Goal: Information Seeking & Learning: Learn about a topic

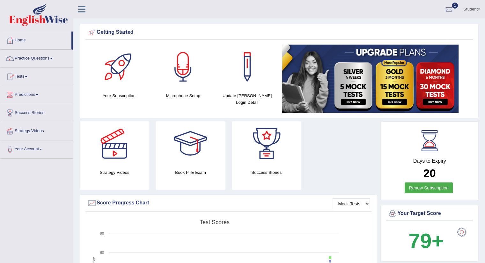
click at [20, 75] on link "Tests" at bounding box center [36, 76] width 73 height 16
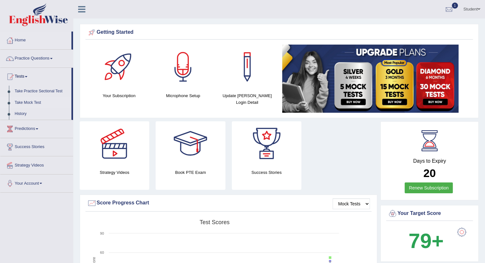
click at [28, 102] on link "Take Mock Test" at bounding box center [42, 102] width 60 height 11
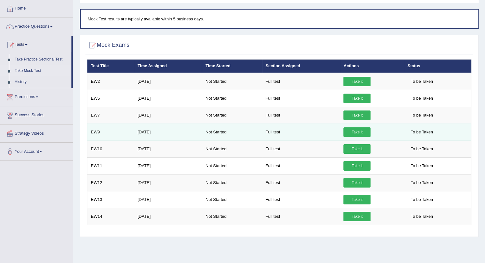
scroll to position [28, 0]
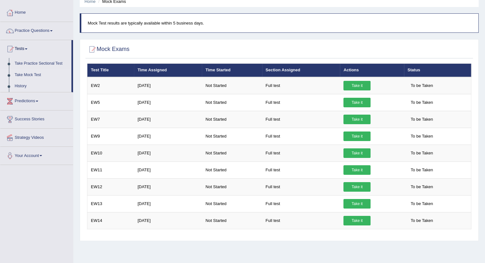
click at [17, 85] on link "History" at bounding box center [42, 86] width 60 height 11
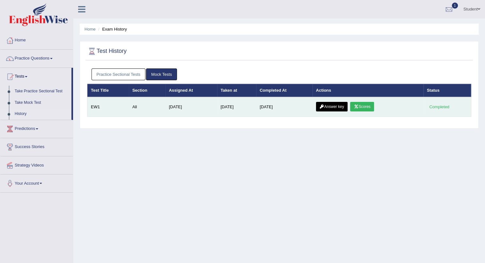
click at [366, 107] on link "Scores" at bounding box center [362, 107] width 24 height 10
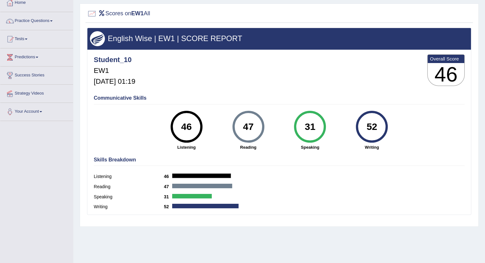
scroll to position [52, 0]
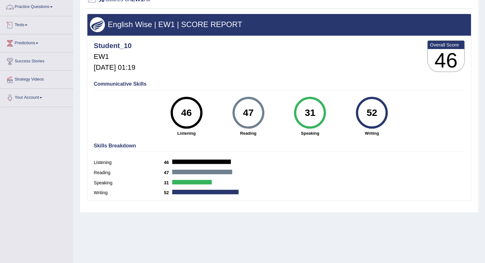
click at [26, 26] on link "Tests" at bounding box center [36, 24] width 73 height 16
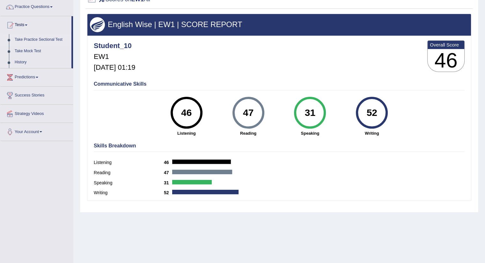
click at [24, 39] on link "Take Practice Sectional Test" at bounding box center [42, 39] width 60 height 11
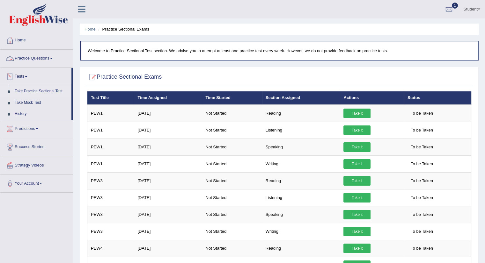
click at [36, 54] on link "Practice Questions" at bounding box center [36, 58] width 73 height 16
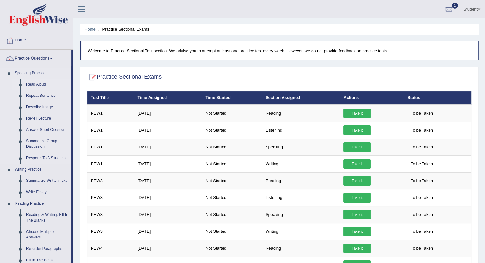
click at [32, 85] on link "Read Aloud" at bounding box center [47, 84] width 48 height 11
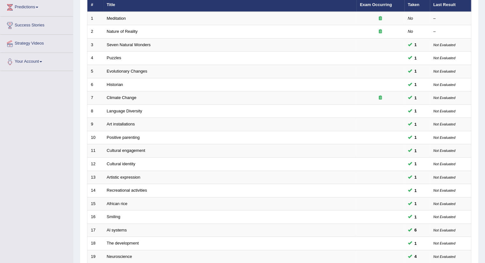
scroll to position [87, 0]
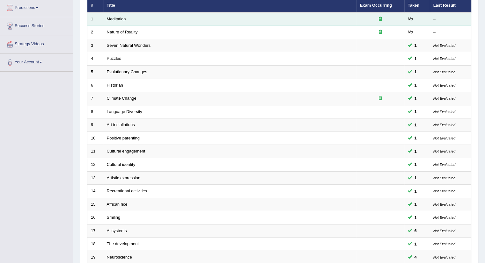
click at [114, 19] on link "Meditation" at bounding box center [116, 19] width 19 height 5
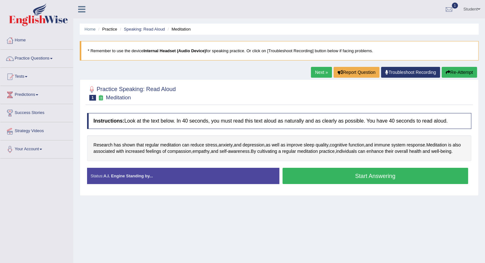
click at [320, 182] on button "Start Answering" at bounding box center [376, 176] width 186 height 16
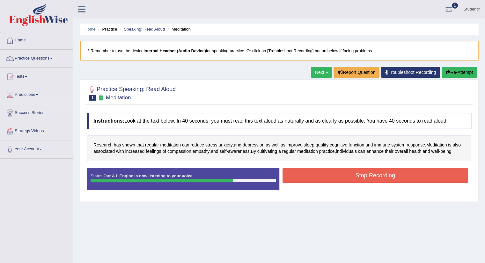
click at [320, 182] on button "Stop Recording" at bounding box center [376, 175] width 186 height 15
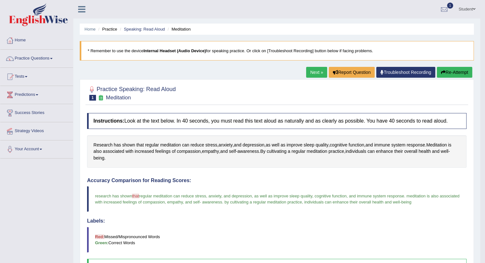
click at [311, 71] on link "Next »" at bounding box center [316, 72] width 21 height 11
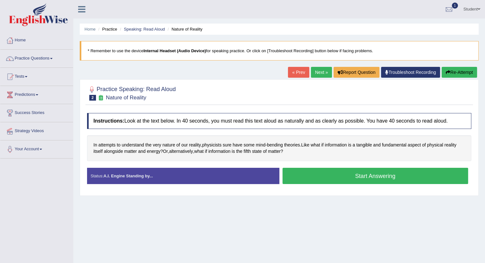
click at [322, 174] on button "Start Answering" at bounding box center [376, 176] width 186 height 16
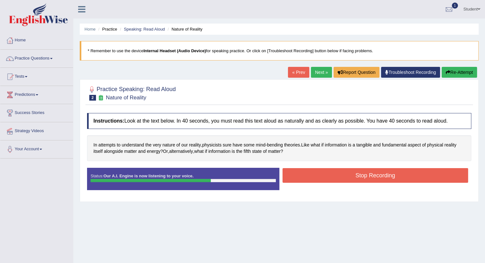
click at [322, 174] on button "Stop Recording" at bounding box center [376, 175] width 186 height 15
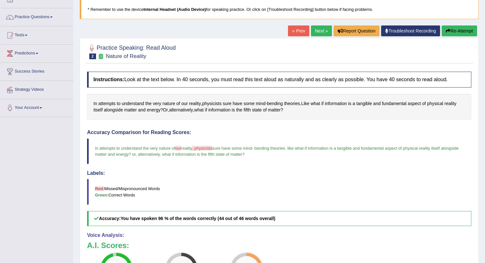
scroll to position [40, 0]
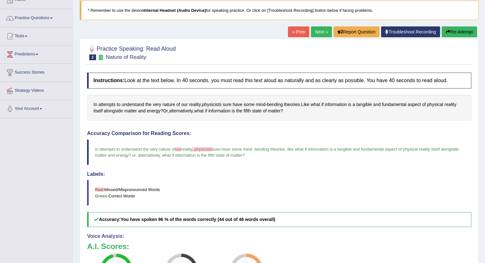
click at [314, 30] on link "Next »" at bounding box center [321, 31] width 21 height 11
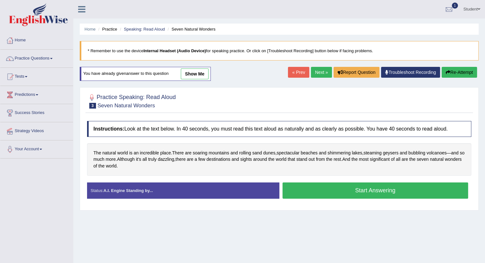
click at [354, 186] on button "Start Answering" at bounding box center [376, 191] width 186 height 16
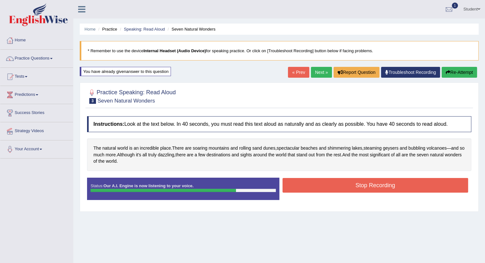
click at [354, 186] on button "Stop Recording" at bounding box center [376, 185] width 186 height 15
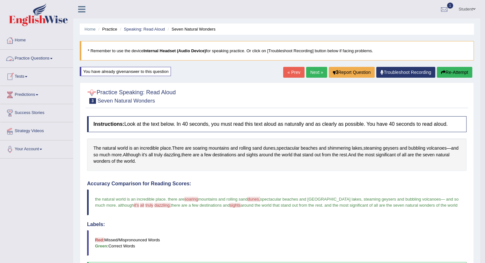
click at [48, 58] on link "Practice Questions" at bounding box center [36, 58] width 73 height 16
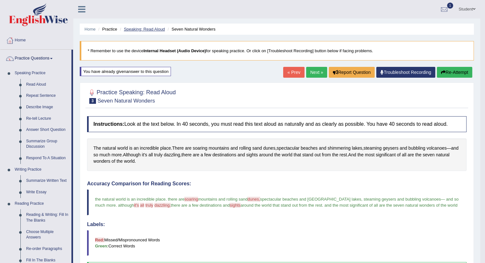
click at [137, 29] on link "Speaking: Read Aloud" at bounding box center [144, 29] width 41 height 5
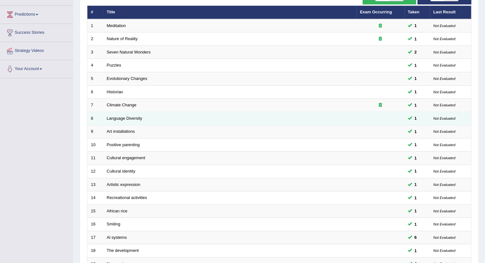
scroll to position [157, 0]
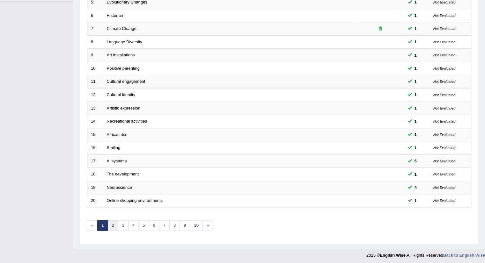
click at [113, 226] on link "2" at bounding box center [112, 226] width 11 height 11
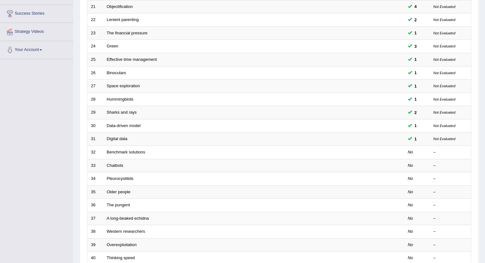
scroll to position [99, 0]
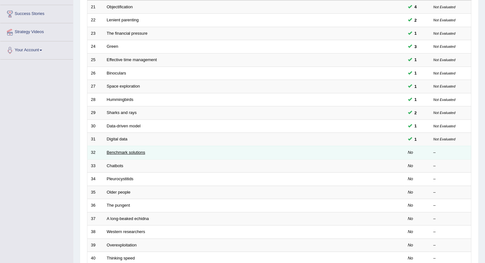
click at [119, 151] on link "Benchmark solutions" at bounding box center [126, 152] width 39 height 5
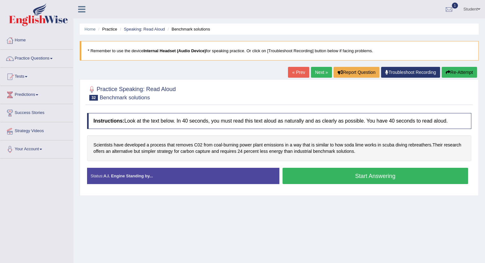
click at [304, 174] on button "Start Answering" at bounding box center [376, 176] width 186 height 16
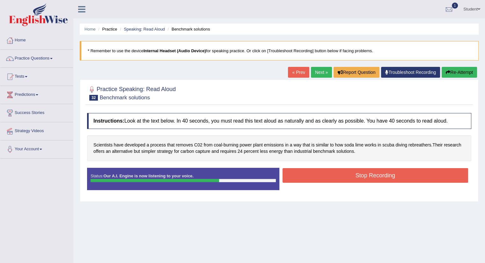
click at [304, 174] on button "Stop Recording" at bounding box center [376, 175] width 186 height 15
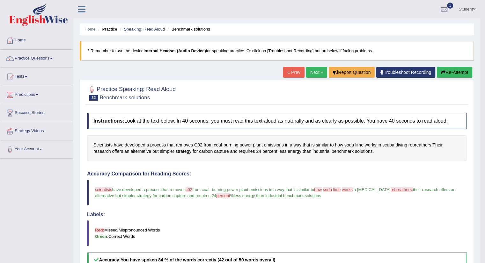
click at [312, 72] on link "Next »" at bounding box center [316, 72] width 21 height 11
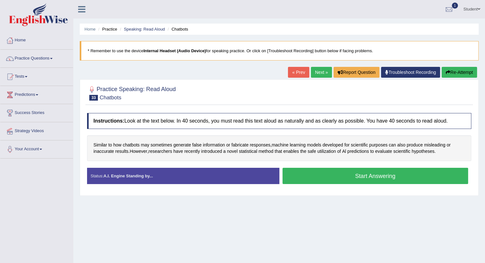
click at [326, 177] on button "Start Answering" at bounding box center [376, 176] width 186 height 16
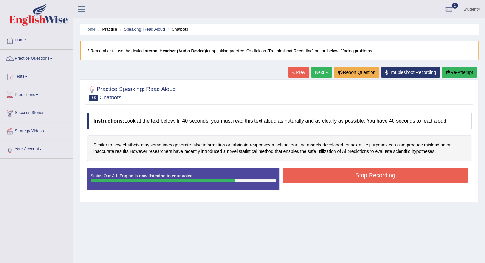
click at [326, 177] on button "Stop Recording" at bounding box center [376, 175] width 186 height 15
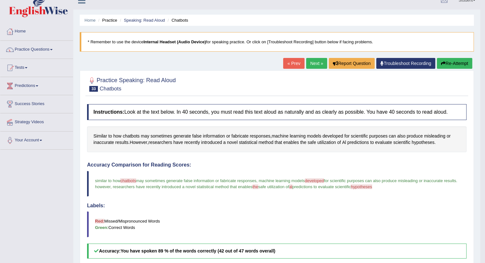
scroll to position [7, 0]
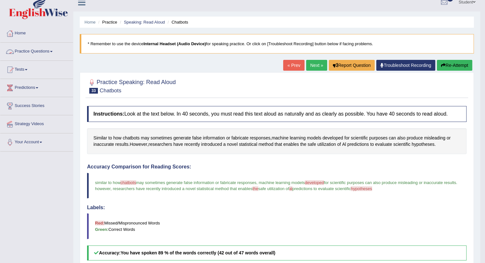
click at [37, 50] on link "Practice Questions" at bounding box center [36, 51] width 73 height 16
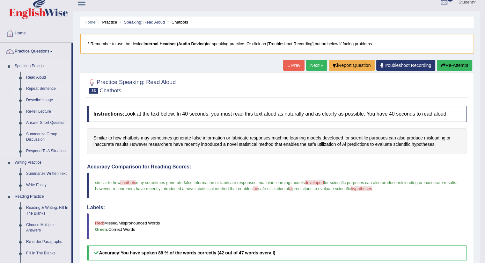
click at [36, 88] on link "Repeat Sentence" at bounding box center [47, 88] width 48 height 11
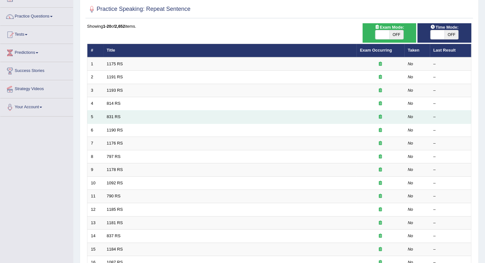
scroll to position [42, 0]
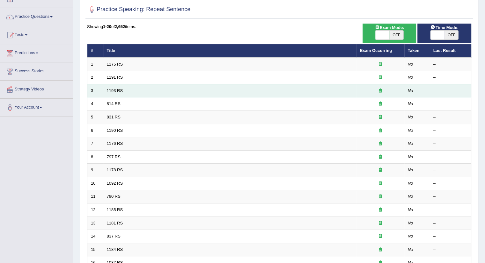
click at [87, 91] on td "3" at bounding box center [95, 90] width 16 height 13
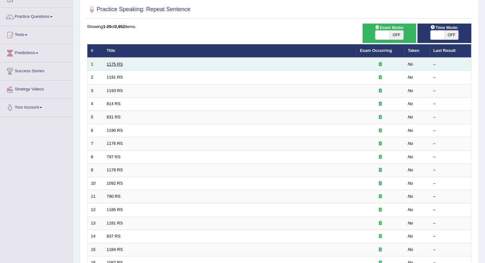
click at [116, 64] on link "1175 RS" at bounding box center [115, 64] width 16 height 5
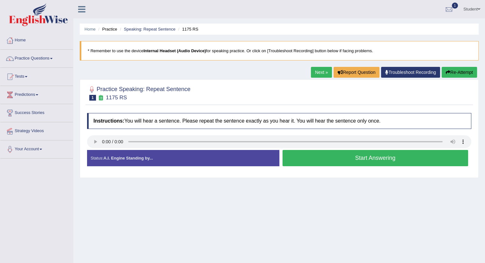
click at [320, 156] on button "Start Answering" at bounding box center [376, 158] width 186 height 16
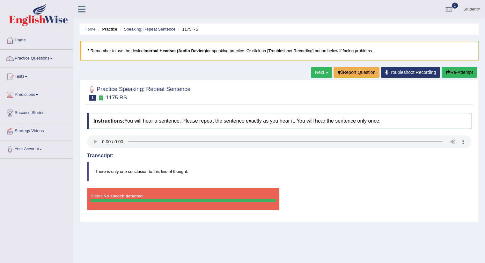
click at [447, 68] on button "Re-Attempt" at bounding box center [459, 72] width 35 height 11
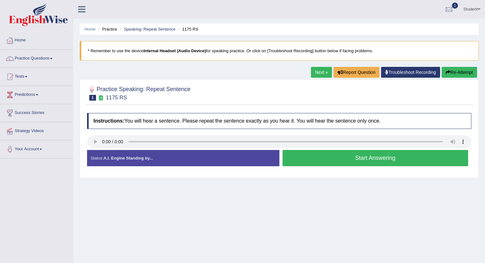
click at [309, 159] on button "Start Answering" at bounding box center [376, 158] width 186 height 16
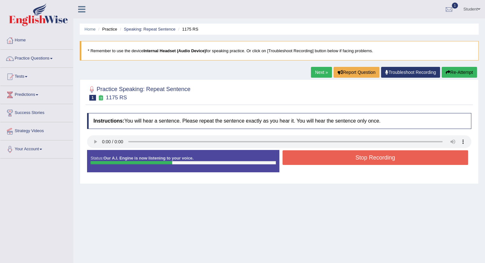
click at [309, 159] on button "Stop Recording" at bounding box center [376, 158] width 186 height 15
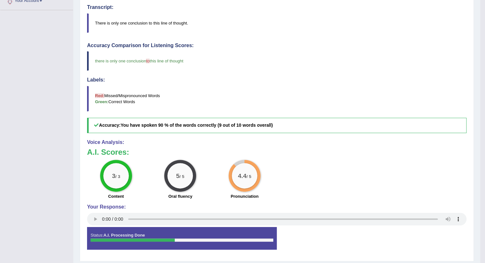
scroll to position [150, 0]
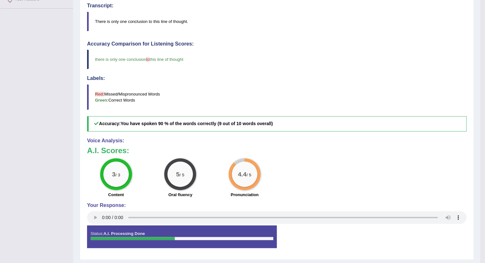
click at [344, 103] on blockquote "Red: Missed/Mispronounced Words Green: Correct Words" at bounding box center [276, 98] width 379 height 26
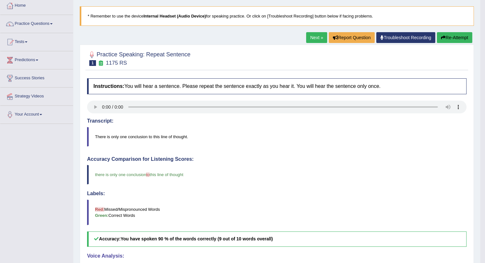
scroll to position [34, 0]
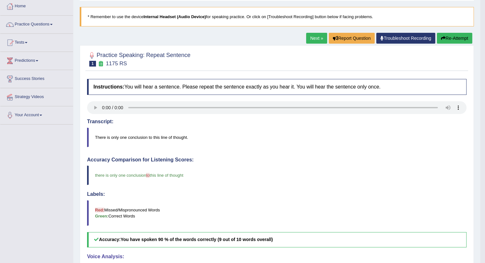
click at [313, 36] on link "Next »" at bounding box center [316, 38] width 21 height 11
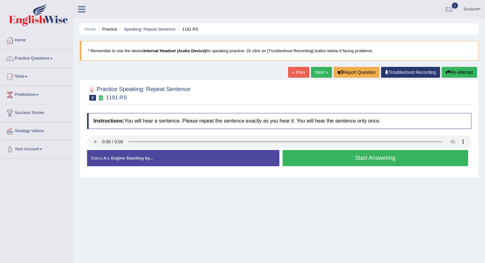
click at [311, 159] on button "Start Answering" at bounding box center [376, 158] width 186 height 16
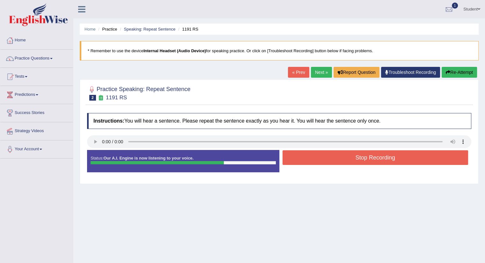
click at [311, 159] on button "Stop Recording" at bounding box center [376, 158] width 186 height 15
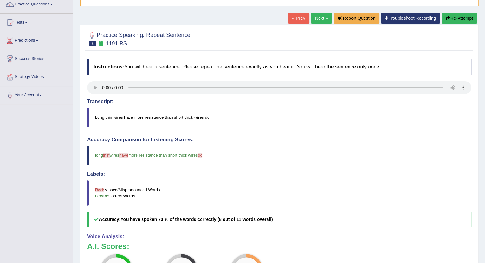
scroll to position [36, 0]
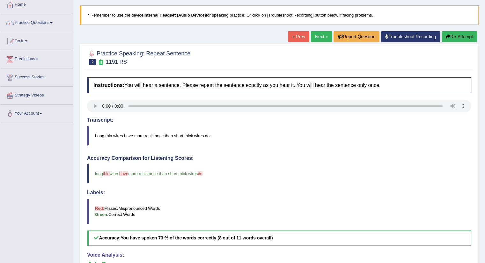
click at [316, 37] on link "Next »" at bounding box center [321, 36] width 21 height 11
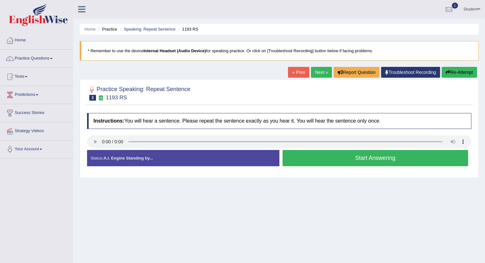
click at [310, 155] on button "Start Answering" at bounding box center [376, 158] width 186 height 16
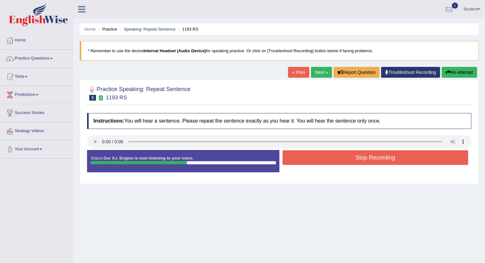
click at [310, 155] on button "Stop Recording" at bounding box center [376, 158] width 186 height 15
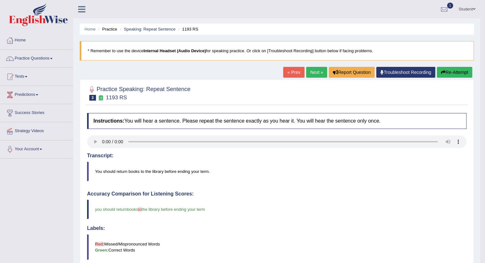
click at [311, 70] on link "Next »" at bounding box center [316, 72] width 21 height 11
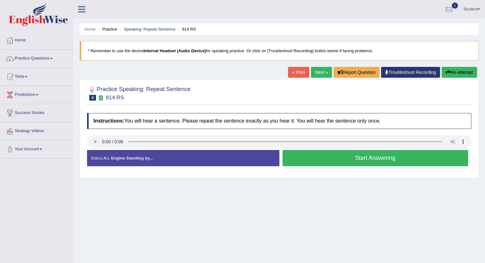
click at [302, 155] on button "Start Answering" at bounding box center [376, 158] width 186 height 16
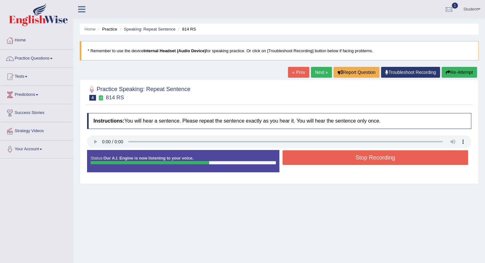
click at [302, 155] on button "Stop Recording" at bounding box center [376, 158] width 186 height 15
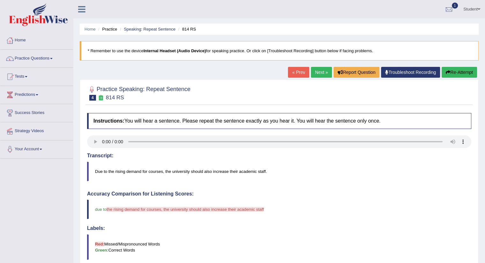
click at [449, 71] on icon "button" at bounding box center [448, 72] width 4 height 4
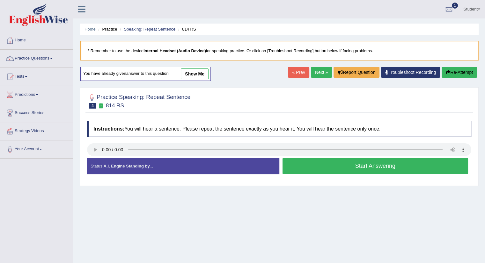
click at [310, 166] on button "Start Answering" at bounding box center [376, 166] width 186 height 16
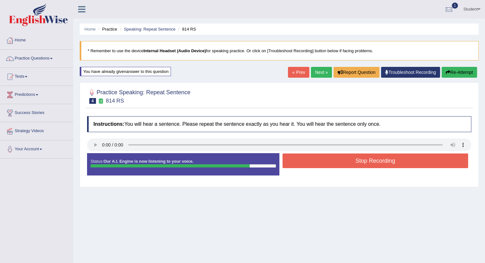
click at [309, 162] on button "Stop Recording" at bounding box center [376, 161] width 186 height 15
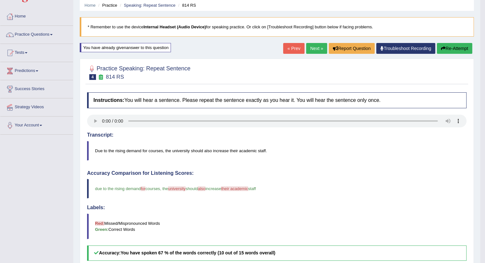
scroll to position [20, 0]
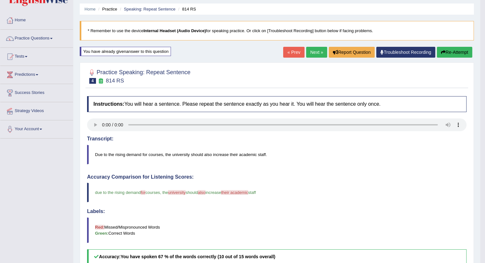
click at [313, 52] on link "Next »" at bounding box center [316, 52] width 21 height 11
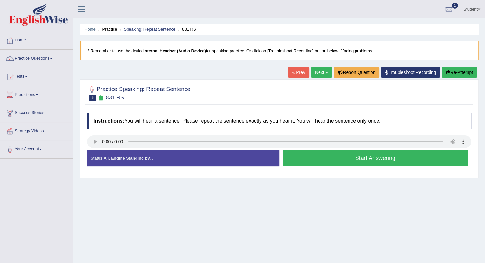
click at [312, 157] on button "Start Answering" at bounding box center [376, 158] width 186 height 16
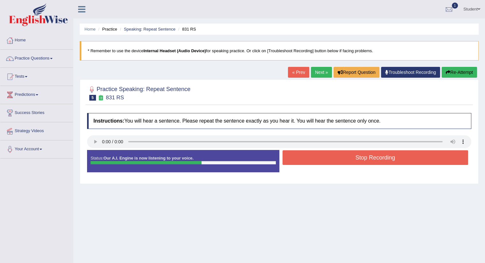
click at [312, 157] on button "Stop Recording" at bounding box center [376, 158] width 186 height 15
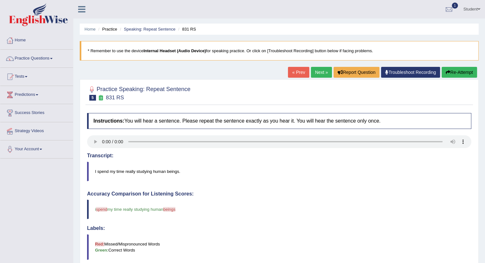
click at [316, 72] on link "Next »" at bounding box center [321, 72] width 21 height 11
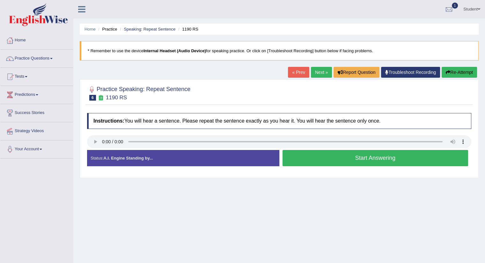
click at [302, 157] on button "Start Answering" at bounding box center [376, 158] width 186 height 16
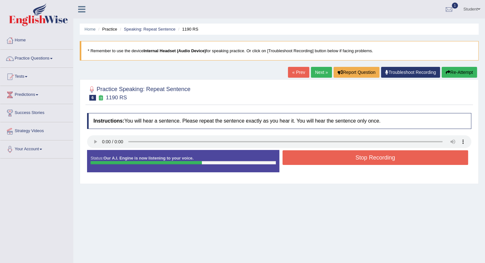
click at [302, 157] on button "Stop Recording" at bounding box center [376, 158] width 186 height 15
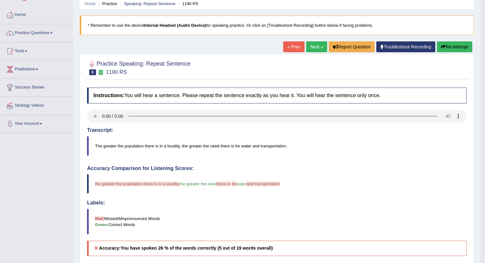
scroll to position [24, 0]
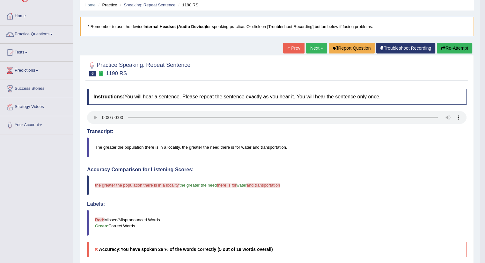
click at [312, 48] on link "Next »" at bounding box center [316, 48] width 21 height 11
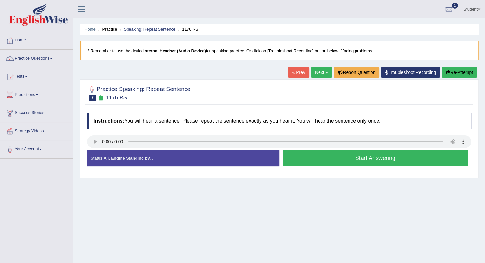
click at [314, 162] on button "Start Answering" at bounding box center [376, 158] width 186 height 16
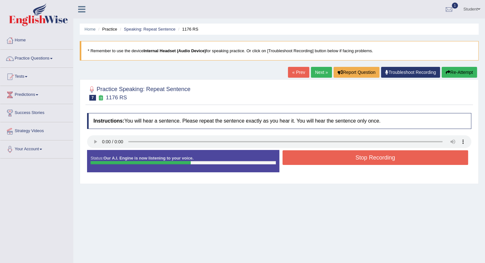
click at [314, 162] on button "Stop Recording" at bounding box center [376, 158] width 186 height 15
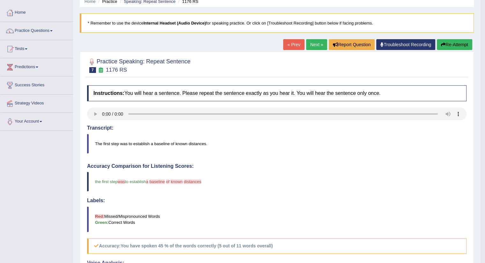
scroll to position [9, 0]
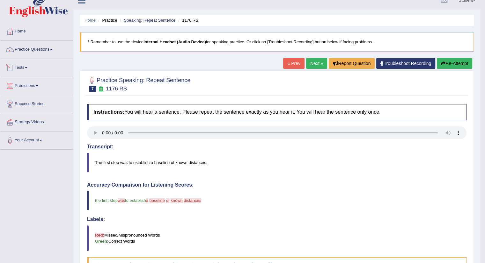
click at [50, 63] on link "Tests" at bounding box center [36, 67] width 73 height 16
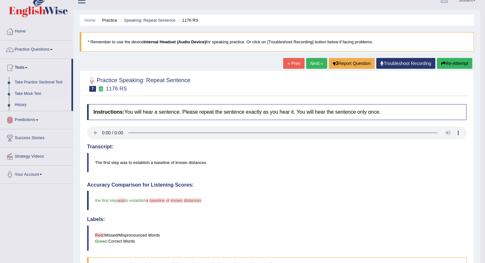
click at [18, 105] on link "History" at bounding box center [42, 104] width 60 height 11
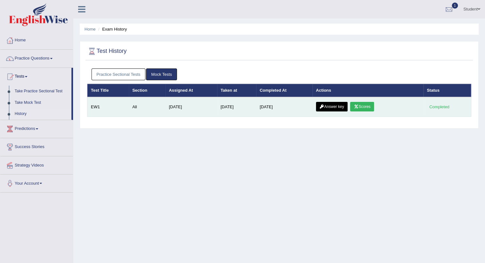
click at [343, 107] on link "Answer key" at bounding box center [332, 107] width 32 height 10
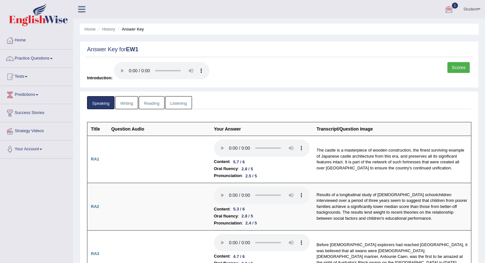
click at [448, 8] on div at bounding box center [449, 10] width 10 height 10
click at [418, 27] on link "EW1 [DATE] Exam evaluated" at bounding box center [411, 28] width 88 height 13
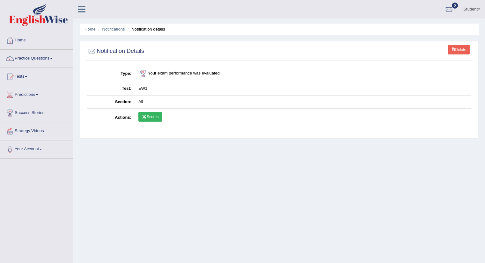
click at [151, 113] on link "Scores" at bounding box center [150, 117] width 24 height 10
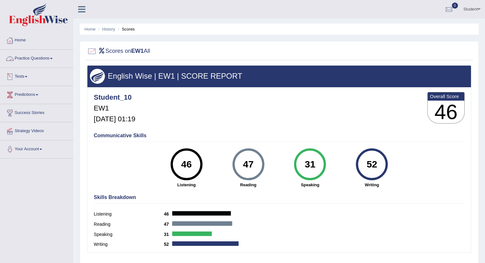
click at [45, 80] on link "Tests" at bounding box center [36, 76] width 73 height 16
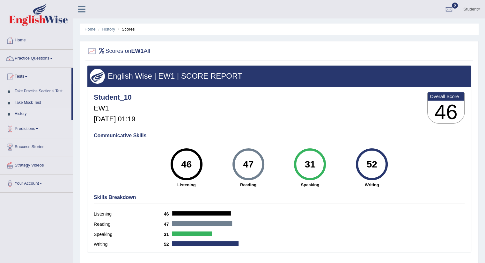
click at [18, 114] on link "History" at bounding box center [42, 113] width 60 height 11
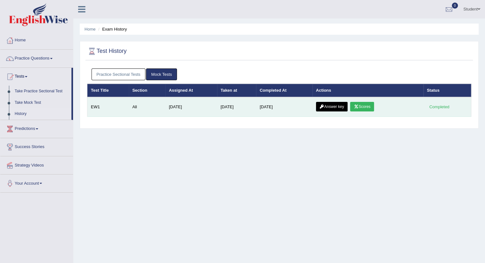
click at [324, 106] on icon at bounding box center [322, 107] width 5 height 4
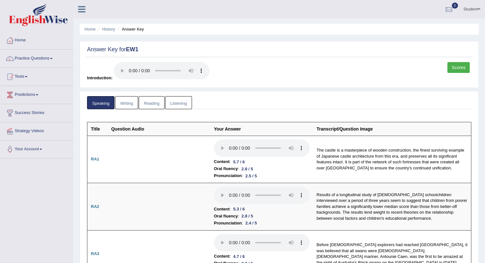
click at [125, 103] on link "Writing" at bounding box center [126, 102] width 23 height 13
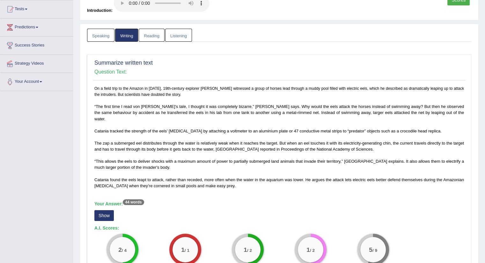
scroll to position [44, 0]
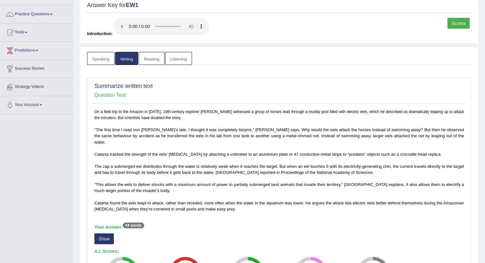
click at [150, 57] on link "Reading" at bounding box center [152, 58] width 26 height 13
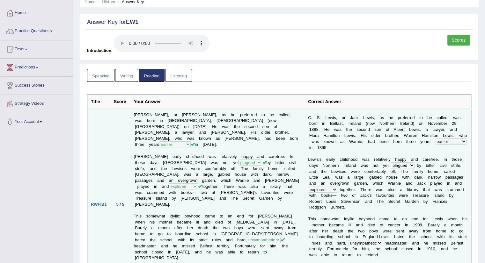
scroll to position [0, 0]
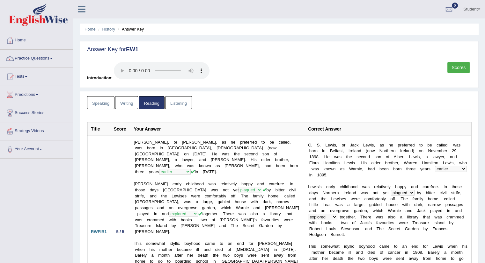
click at [181, 102] on link "Listening" at bounding box center [178, 102] width 27 height 13
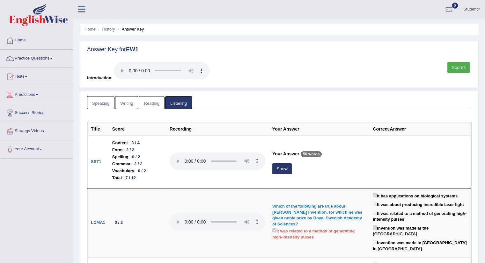
click at [96, 104] on link "Speaking" at bounding box center [100, 102] width 27 height 13
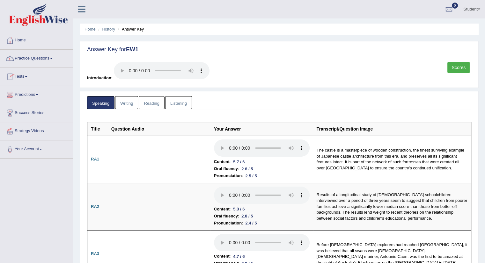
click at [21, 41] on link "Home" at bounding box center [36, 40] width 73 height 16
